Goal: Check status: Check status

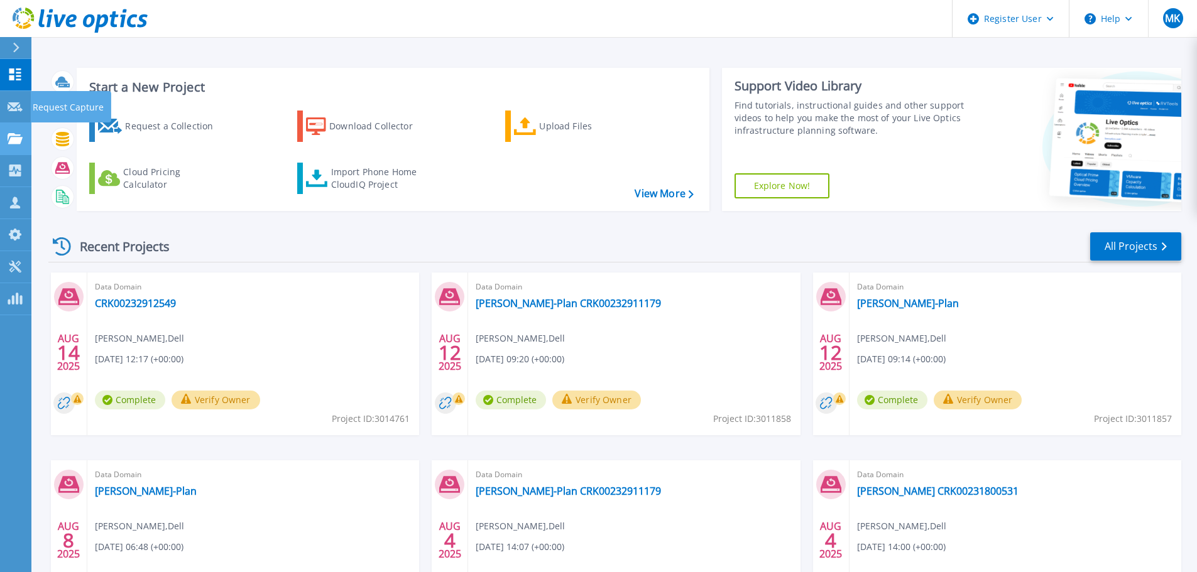
click at [9, 142] on icon at bounding box center [15, 138] width 15 height 11
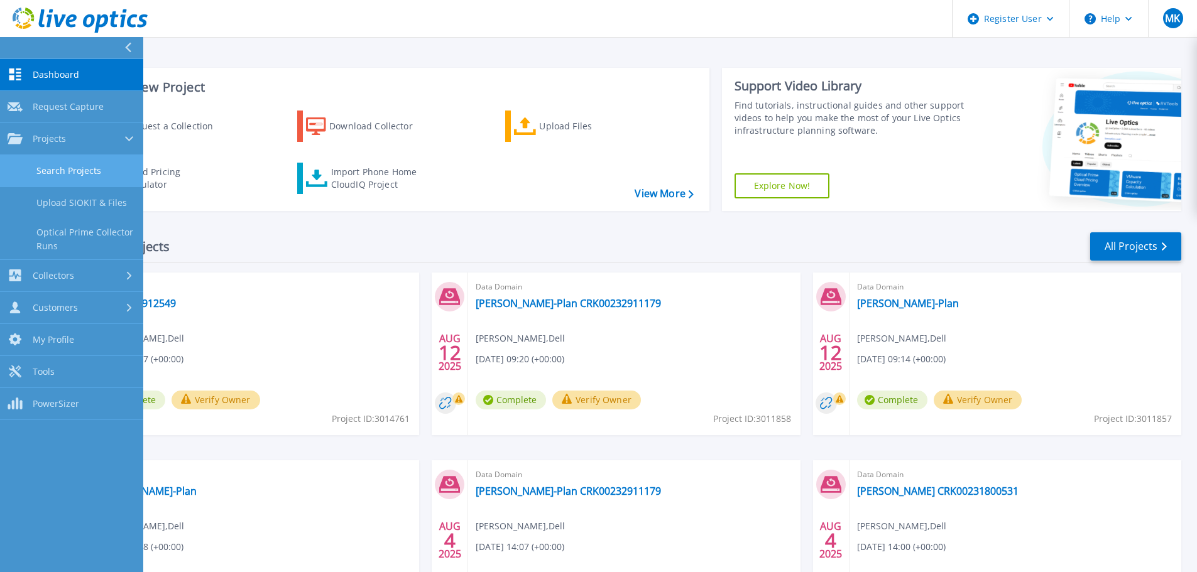
click at [47, 165] on link "Search Projects" at bounding box center [71, 171] width 143 height 32
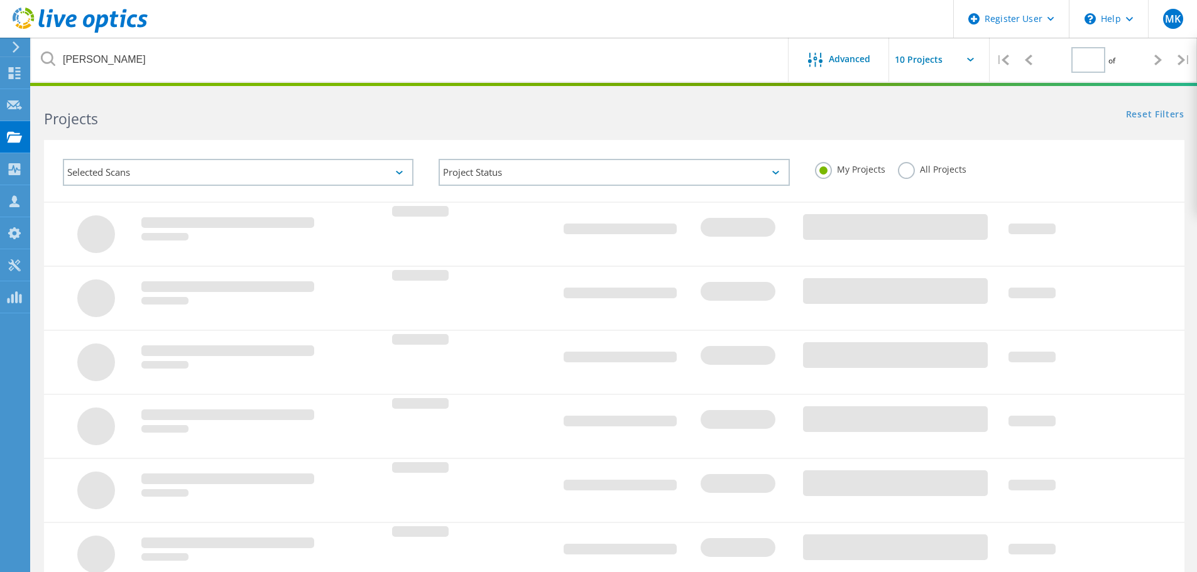
type input "1"
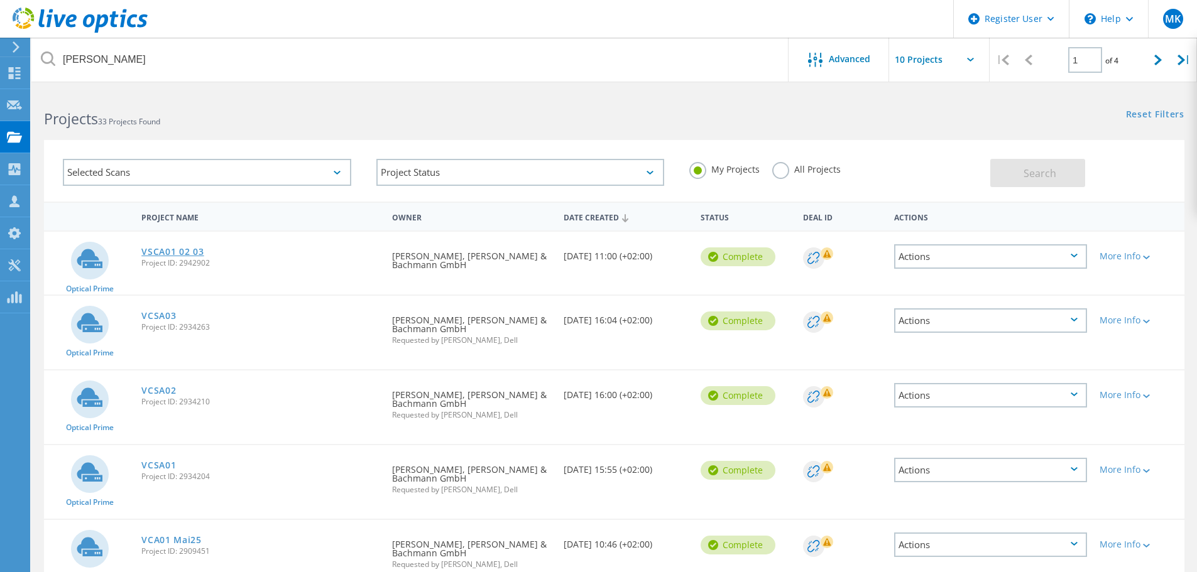
click at [168, 255] on link "VSCA01 02 03" at bounding box center [172, 252] width 62 height 9
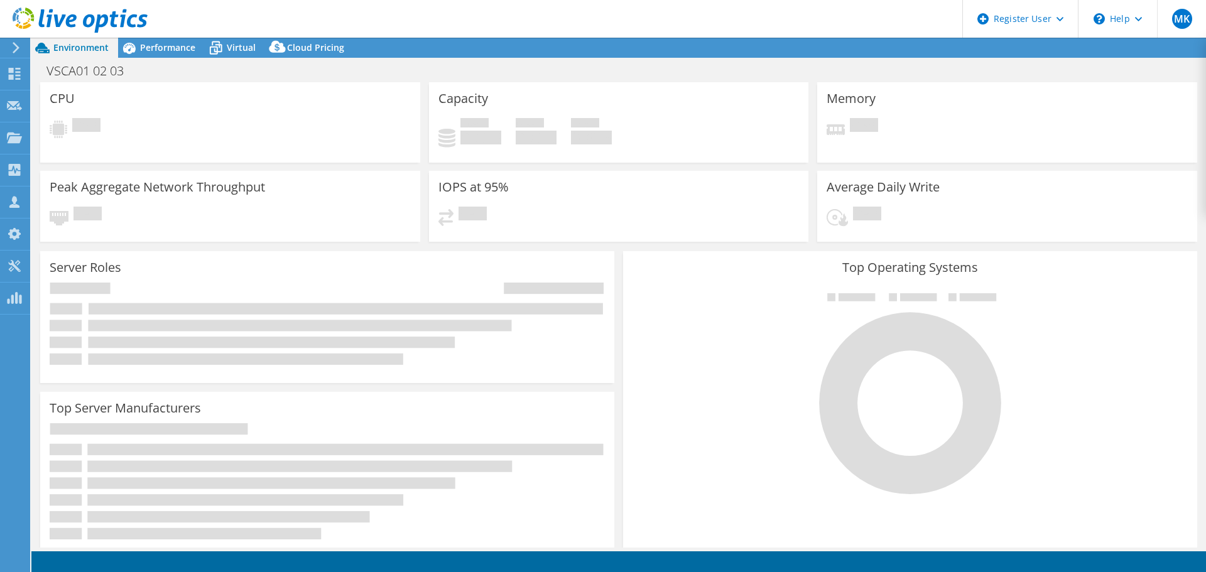
select select "USD"
select select "EUFrankfurt"
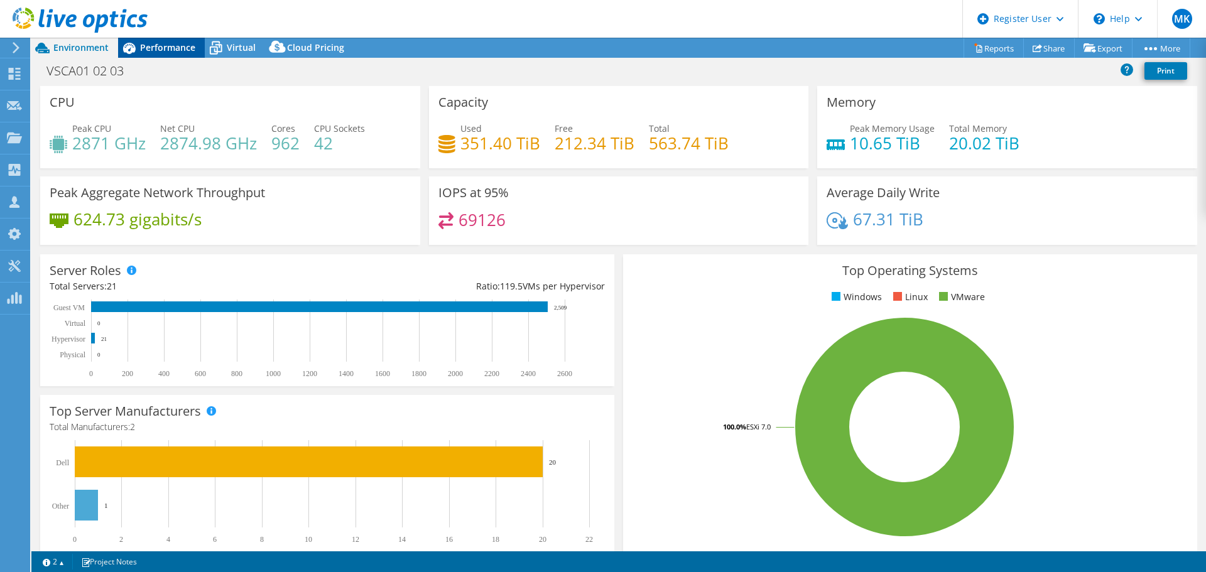
click at [185, 38] on div "Performance" at bounding box center [161, 48] width 87 height 20
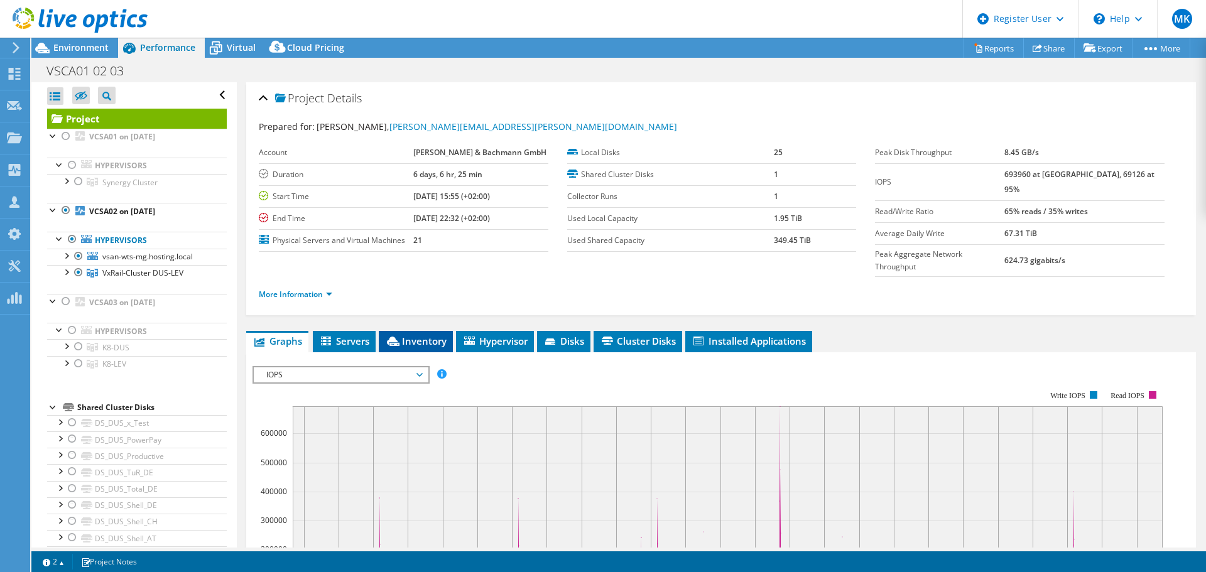
click at [390, 337] on icon at bounding box center [393, 341] width 13 height 9
